Goal: Task Accomplishment & Management: Use online tool/utility

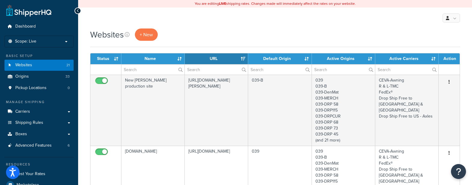
select select "15"
click at [23, 115] on link "Carriers" at bounding box center [39, 111] width 69 height 11
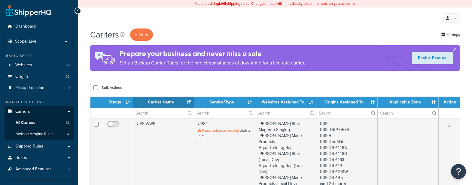
select select "15"
click at [454, 50] on button "button" at bounding box center [455, 51] width 2 height 2
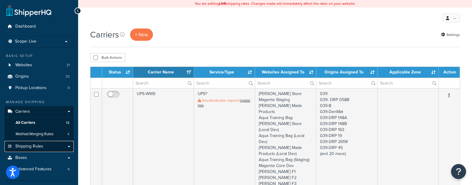
click at [41, 145] on span "Shipping Rules" at bounding box center [29, 146] width 28 height 5
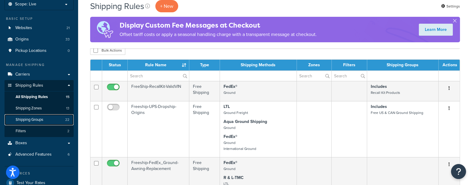
click at [45, 115] on link "Shipping Groups 22" at bounding box center [39, 120] width 69 height 11
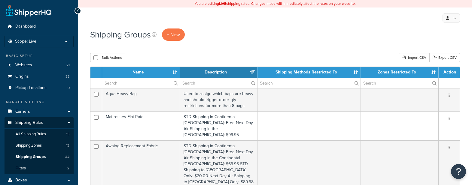
select select "15"
click at [441, 56] on link "Export CSV" at bounding box center [445, 57] width 31 height 9
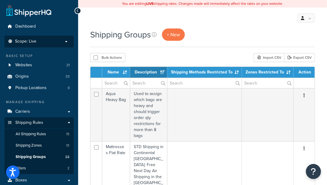
click at [41, 36] on li "Scope: Live Development Integration Test" at bounding box center [39, 42] width 69 height 12
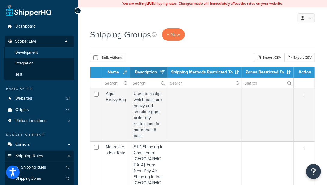
click at [40, 50] on li "Development" at bounding box center [39, 52] width 70 height 11
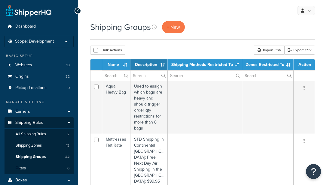
select select "15"
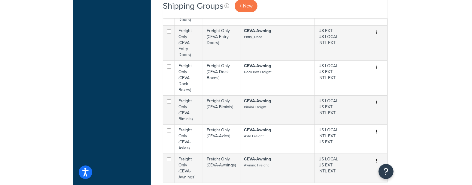
scroll to position [415, 0]
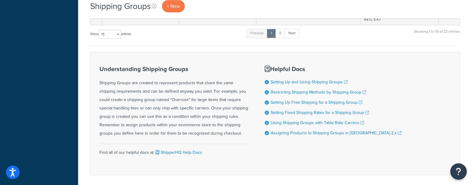
click at [327, 171] on button "Open Resource Center" at bounding box center [459, 172] width 17 height 17
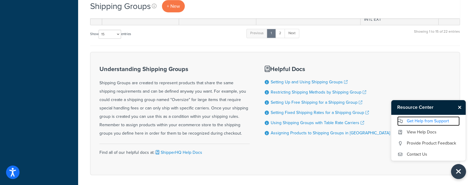
click at [327, 121] on icon at bounding box center [400, 121] width 6 height 4
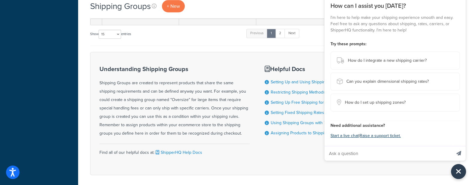
click at [327, 148] on input "Ask a question" at bounding box center [388, 154] width 127 height 14
click at [327, 136] on button "Start a live chat" at bounding box center [345, 136] width 28 height 8
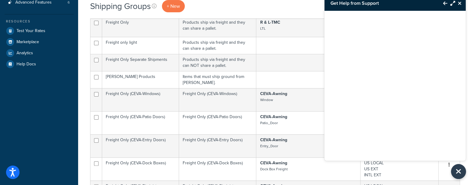
scroll to position [2, 0]
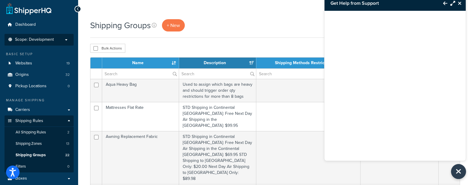
click at [63, 34] on li "Scope: Development Live Integration Test" at bounding box center [39, 40] width 69 height 12
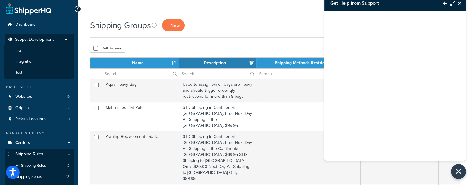
click at [63, 34] on li "Scope: Development Live Integration Test" at bounding box center [39, 56] width 69 height 45
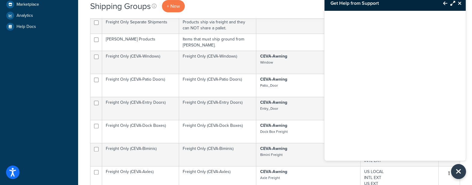
scroll to position [152, 0]
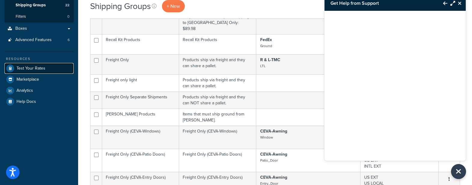
click at [46, 64] on link "Test Your Rates" at bounding box center [39, 68] width 69 height 11
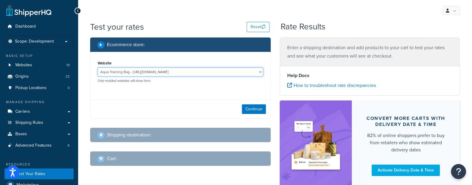
click at [118, 72] on select "Aqua Training Bag - https://aquatrainingbag.com Aqua Training Bag (LDN) - https…" at bounding box center [181, 72] width 166 height 9
select select "91b6fc25a367340cb53d95db49039e7c"
click at [98, 68] on select "Aqua Training Bag - https://aquatrainingbag.com Aqua Training Bag (LDN) - https…" at bounding box center [181, 72] width 166 height 9
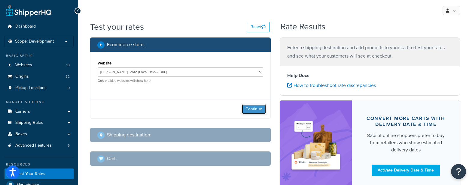
click at [246, 108] on button "Continue" at bounding box center [254, 110] width 24 height 10
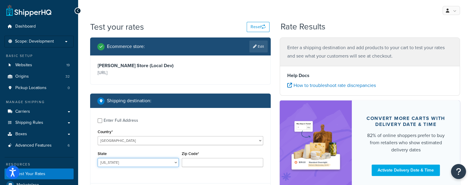
click at [128, 160] on select "Alabama Alaska American Samoa Arizona Arkansas Armed Forces Americas Armed Forc…" at bounding box center [138, 162] width 81 height 9
select select "IN"
click at [98, 158] on select "Alabama Alaska American Samoa Arizona Arkansas Armed Forces Americas Armed Forc…" at bounding box center [138, 162] width 81 height 9
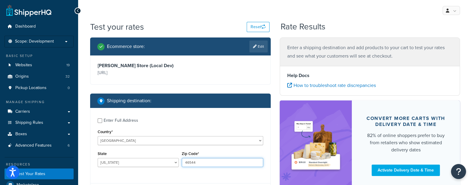
type input "46544"
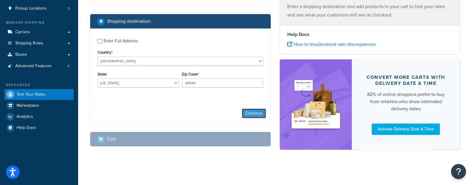
click at [250, 110] on button "Continue" at bounding box center [254, 114] width 24 height 10
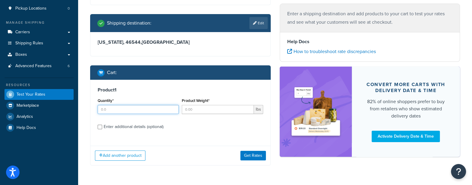
click at [155, 111] on input "Quantity*" at bounding box center [138, 109] width 81 height 9
type input "1"
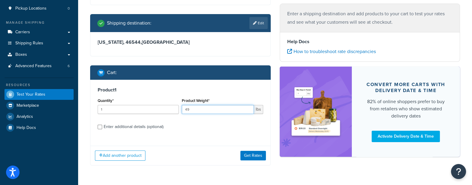
type input "49"
click at [119, 124] on div "Enter additional details (optional)" at bounding box center [134, 127] width 60 height 8
click at [102, 125] on input "Enter additional details (optional)" at bounding box center [100, 127] width 5 height 5
checkbox input "true"
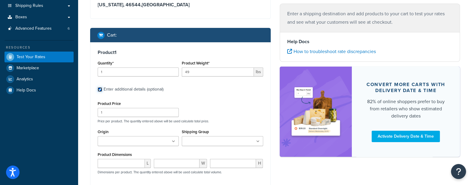
scroll to position [155, 0]
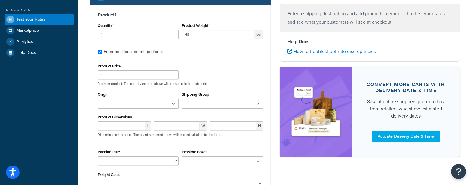
click at [194, 100] on ul at bounding box center [222, 104] width 81 height 10
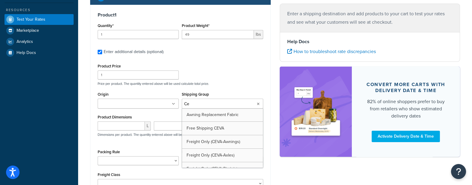
type input "Cev"
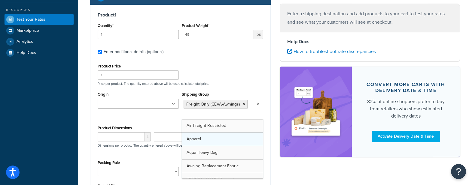
click at [203, 86] on div "Product Price 1 Price per product. The quantity entered above will be used calc…" at bounding box center [181, 130] width 166 height 137
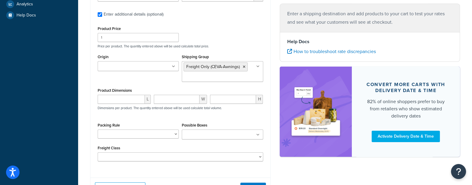
scroll to position [230, 0]
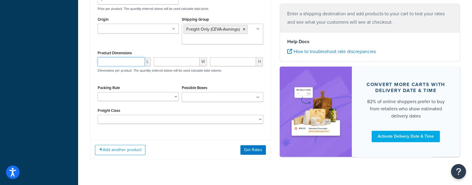
click at [127, 64] on input "number" at bounding box center [121, 61] width 47 height 9
type input "9"
type input "34"
type input "11"
click at [160, 95] on select "General Pack All PREPACK" at bounding box center [138, 96] width 81 height 9
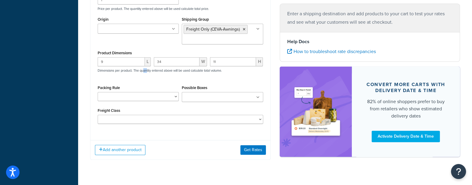
drag, startPoint x: 148, startPoint y: 70, endPoint x: 144, endPoint y: 72, distance: 3.8
click at [144, 72] on p "Dimensions per product. The quantity entered above will be used calculate total…" at bounding box center [159, 71] width 126 height 4
drag, startPoint x: 144, startPoint y: 72, endPoint x: 138, endPoint y: 76, distance: 7.5
click at [138, 76] on div "9 L 34 W 11 H Dimensions per product. The quantity entered above will be used c…" at bounding box center [180, 68] width 169 height 22
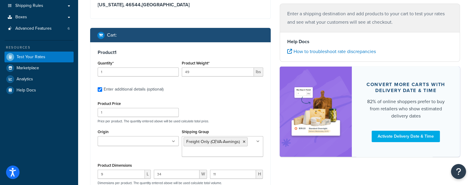
scroll to position [192, 0]
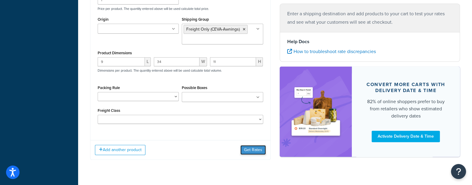
click at [247, 147] on button "Get Rates" at bounding box center [253, 150] width 26 height 10
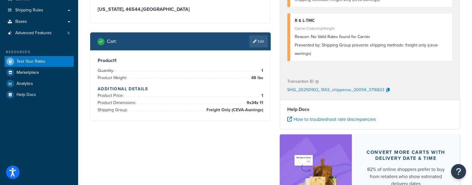
scroll to position [0, 0]
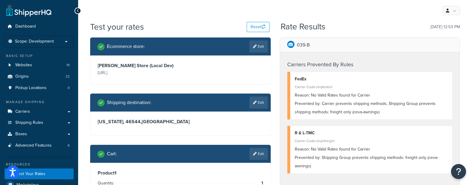
click at [444, 106] on div "Prevented by: Carrier prevents shipping methods, Shipping Group prevents shippi…" at bounding box center [371, 108] width 153 height 17
click at [455, 168] on button "Open Resource Center" at bounding box center [459, 172] width 17 height 17
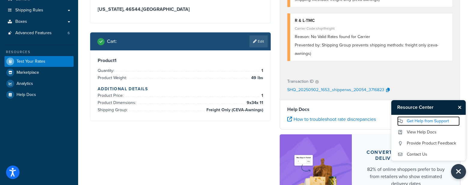
scroll to position [188, 0]
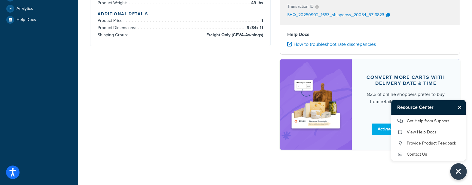
click at [458, 171] on icon "Close Resource Center" at bounding box center [458, 172] width 7 height 8
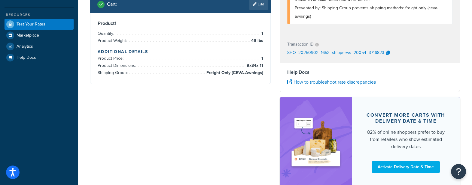
scroll to position [0, 0]
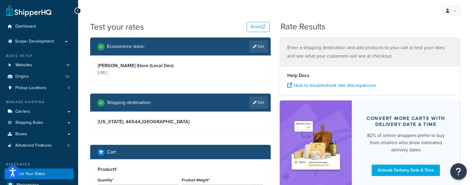
click at [464, 171] on button "Open Resource Center" at bounding box center [459, 172] width 17 height 17
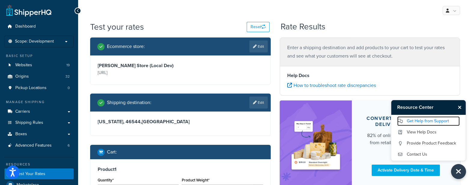
click at [433, 118] on link "Get Help from Support" at bounding box center [428, 122] width 63 height 10
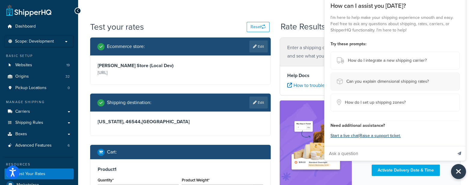
scroll to position [99, 0]
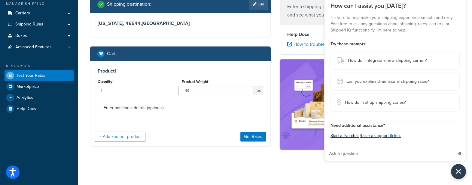
click at [353, 132] on button "Start a live chat" at bounding box center [345, 136] width 28 height 8
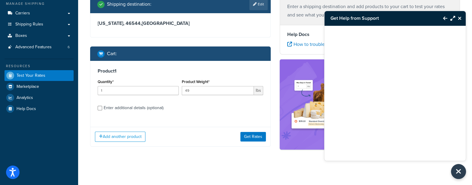
click at [353, 135] on div at bounding box center [395, 86] width 141 height 120
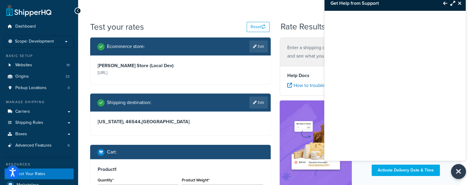
scroll to position [37, 0]
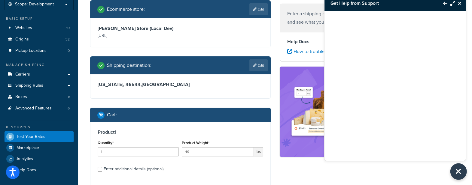
click at [458, 175] on icon "Close Resource Center" at bounding box center [458, 172] width 7 height 8
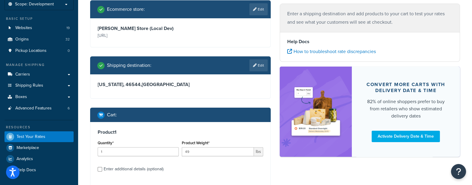
scroll to position [0, 0]
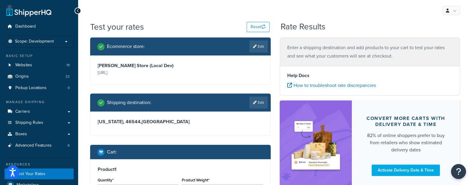
click at [347, 61] on div "Enter a shipping destination and add products to your cart to test your rates a…" at bounding box center [370, 52] width 181 height 29
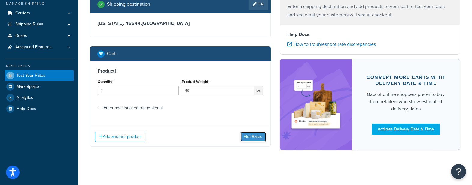
click at [242, 135] on button "Get Rates" at bounding box center [253, 137] width 26 height 10
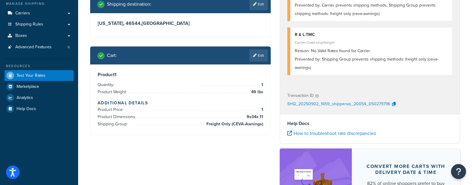
scroll to position [61, 0]
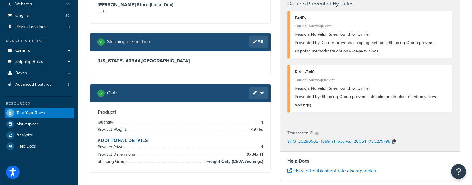
click at [392, 141] on icon "button" at bounding box center [394, 142] width 4 height 4
click at [462, 169] on button "Open Resource Center" at bounding box center [459, 172] width 17 height 17
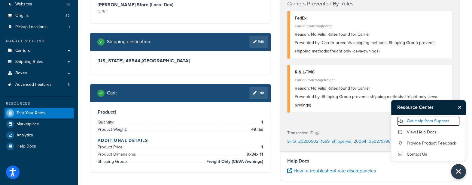
click at [426, 119] on link "Get Help from Support" at bounding box center [428, 122] width 63 height 10
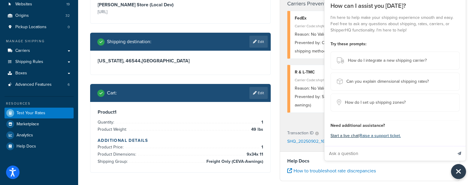
click at [345, 137] on button "Start a live chat" at bounding box center [345, 136] width 28 height 8
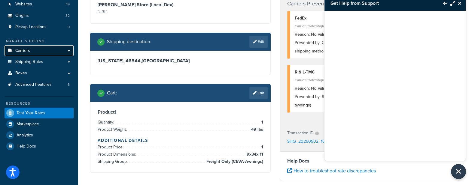
click at [23, 53] on span "Carriers" at bounding box center [22, 50] width 15 height 5
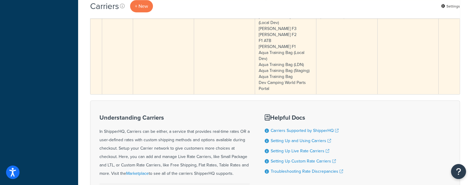
scroll to position [225, 0]
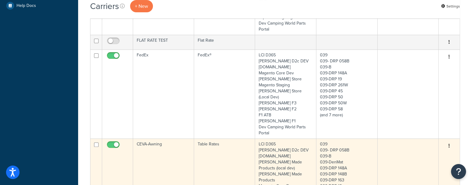
click at [449, 144] on icon "button" at bounding box center [449, 146] width 1 height 4
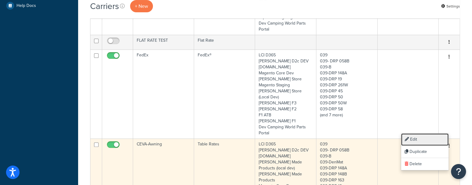
click at [433, 138] on link "Edit" at bounding box center [424, 140] width 47 height 12
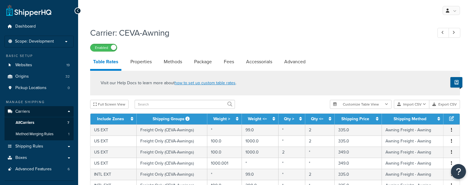
select select "25"
click at [149, 62] on link "Properties" at bounding box center [140, 62] width 27 height 14
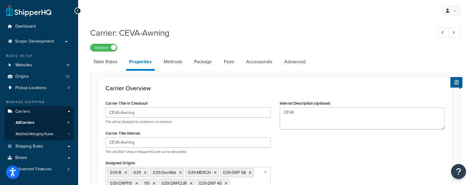
click at [168, 63] on link "Methods" at bounding box center [173, 62] width 24 height 14
select select "25"
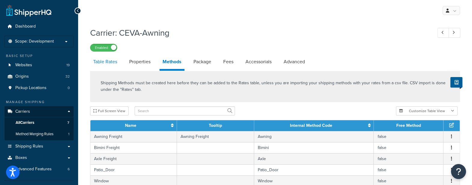
click at [110, 58] on link "Table Rates" at bounding box center [105, 62] width 30 height 14
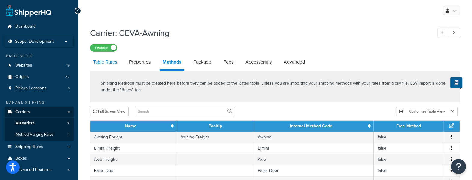
select select "25"
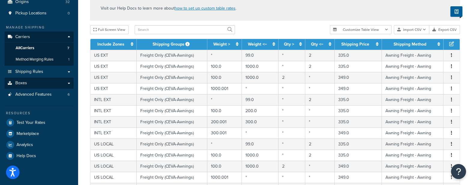
scroll to position [37, 0]
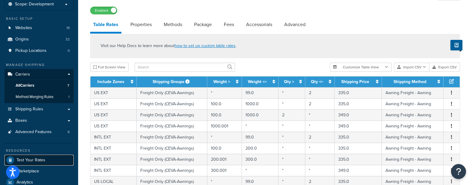
click at [27, 158] on span "Test Your Rates" at bounding box center [31, 160] width 29 height 5
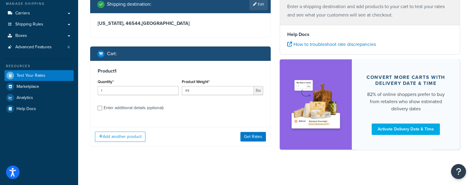
scroll to position [61, 0]
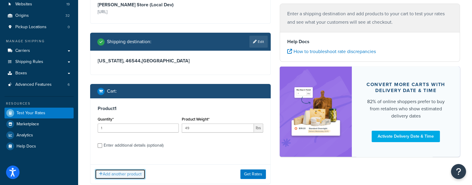
drag, startPoint x: 143, startPoint y: 169, endPoint x: 146, endPoint y: 148, distance: 21.3
click at [146, 148] on div "Product 1 Quantity* 1 Product Weight* 49 lbs Enter additional details (optional…" at bounding box center [180, 142] width 181 height 86
click at [146, 148] on div "Enter additional details (optional)" at bounding box center [134, 146] width 60 height 8
click at [102, 148] on input "Enter additional details (optional)" at bounding box center [100, 146] width 5 height 5
checkbox input "true"
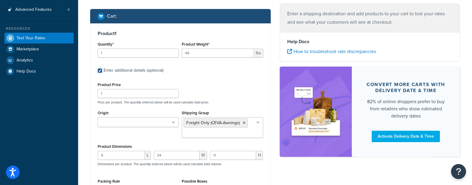
scroll to position [174, 0]
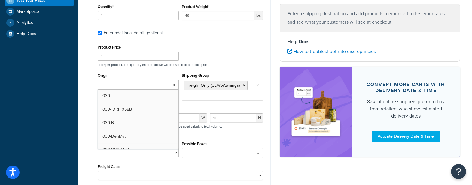
click at [149, 84] on ul at bounding box center [138, 85] width 81 height 10
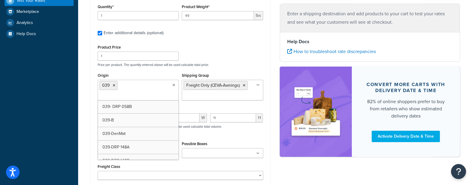
click at [149, 75] on div "Origin 039 039- DRP 058B 039-B 039-DenMat 039-DRP 148A 039-DRP 148B 039-DRP 163…" at bounding box center [138, 86] width 81 height 29
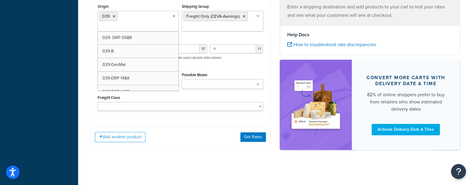
click at [138, 24] on input "Origin" at bounding box center [125, 27] width 53 height 7
type input "\"
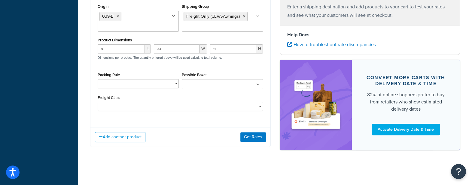
click at [170, 124] on div "Product 1 Quantity* 1 Product Weight* 49 lbs Enter additional details (optional…" at bounding box center [180, 32] width 181 height 231
click at [249, 137] on button "Get Rates" at bounding box center [253, 138] width 26 height 10
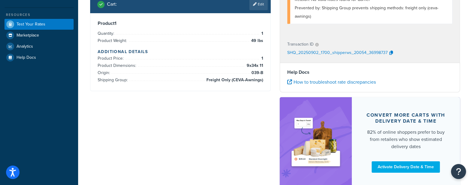
scroll to position [37, 0]
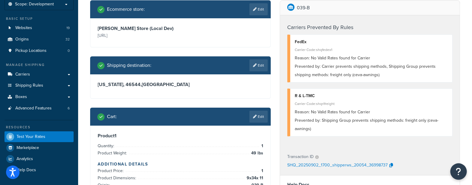
click at [457, 170] on icon "Open Resource Center" at bounding box center [459, 172] width 6 height 8
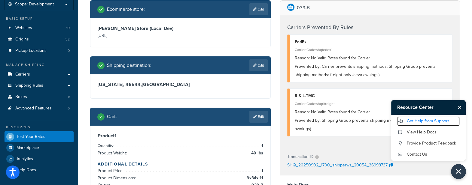
click at [453, 117] on link "Get Help from Support" at bounding box center [428, 122] width 63 height 10
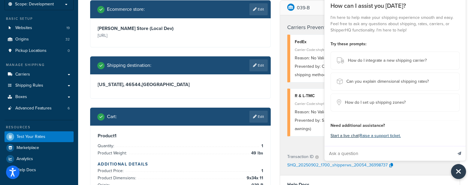
click at [343, 135] on button "Start a live chat" at bounding box center [345, 136] width 28 height 8
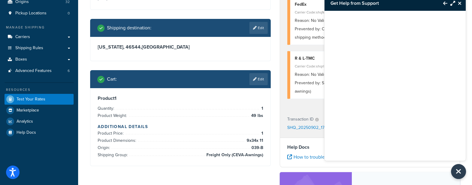
scroll to position [113, 0]
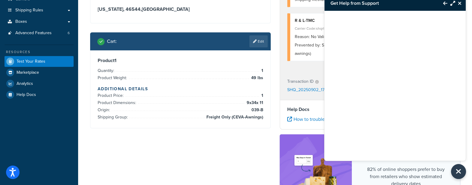
click at [222, 118] on span "Freight Only (CEVA-Awnings)" at bounding box center [234, 117] width 58 height 7
drag, startPoint x: 222, startPoint y: 118, endPoint x: 215, endPoint y: 115, distance: 7.5
click at [215, 115] on span "Freight Only (CEVA-Awnings)" at bounding box center [234, 117] width 58 height 7
drag, startPoint x: 215, startPoint y: 115, endPoint x: 252, endPoint y: 118, distance: 37.6
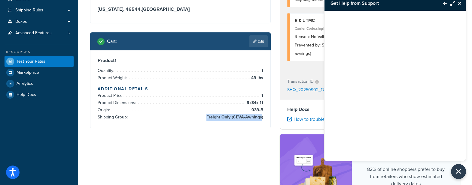
click at [252, 118] on span "Freight Only (CEVA-Awnings)" at bounding box center [234, 117] width 58 height 7
copy span "Freight Only (CEVA-Awnings"
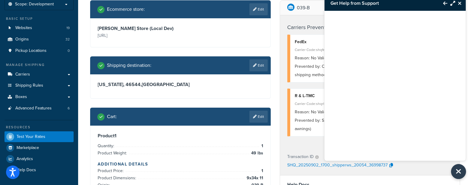
scroll to position [188, 0]
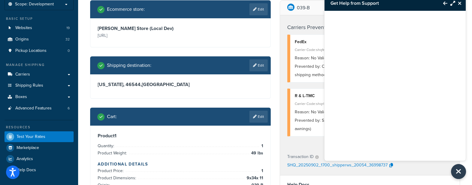
scroll to position [0, 0]
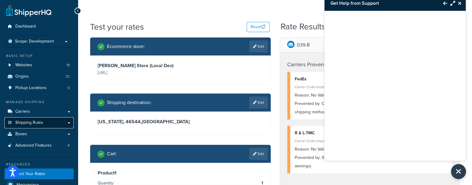
click at [13, 122] on link "Shipping Rules" at bounding box center [39, 123] width 69 height 11
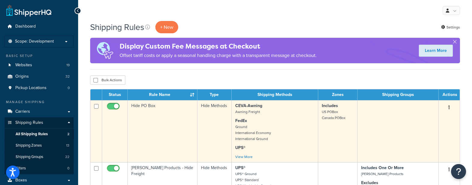
scroll to position [37, 0]
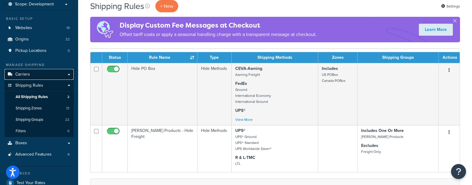
click at [28, 70] on link "Carriers" at bounding box center [39, 74] width 69 height 11
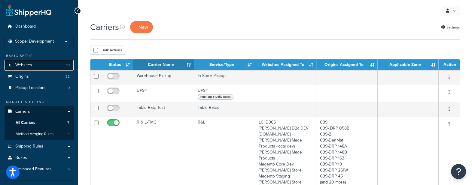
click at [33, 69] on link "Websites 19" at bounding box center [39, 65] width 69 height 11
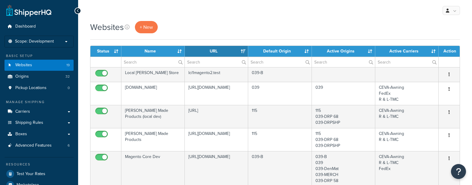
select select "15"
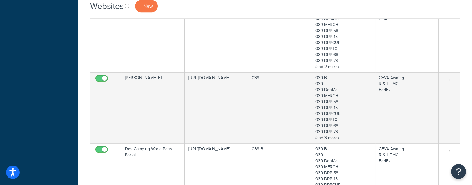
scroll to position [676, 0]
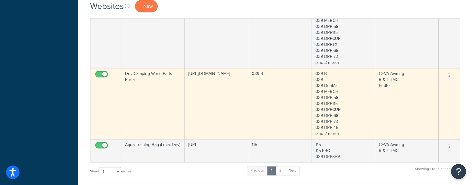
drag, startPoint x: 189, startPoint y: 71, endPoint x: 229, endPoint y: 81, distance: 41.0
click at [229, 81] on td "[URL][DOMAIN_NAME]" at bounding box center [216, 103] width 63 height 71
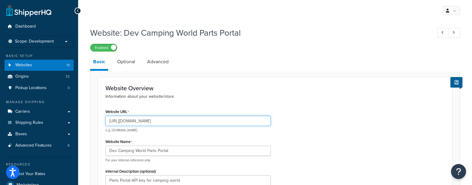
drag, startPoint x: 0, startPoint y: 0, endPoint x: 146, endPoint y: 123, distance: 191.1
click at [146, 123] on input "[URL][DOMAIN_NAME]" at bounding box center [188, 121] width 165 height 10
click at [459, 165] on button "Open Resource Center" at bounding box center [459, 172] width 17 height 17
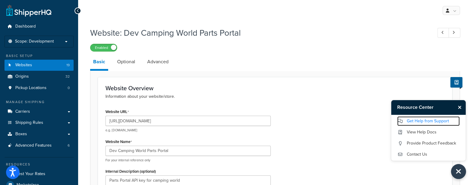
click at [444, 122] on link "Get Help from Support" at bounding box center [428, 122] width 63 height 10
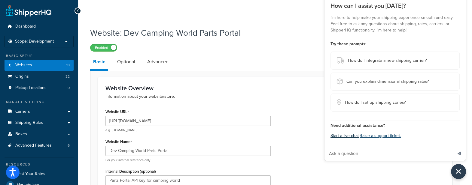
click at [353, 134] on button "Start a live chat" at bounding box center [345, 136] width 28 height 8
